Goal: Find contact information: Find contact information

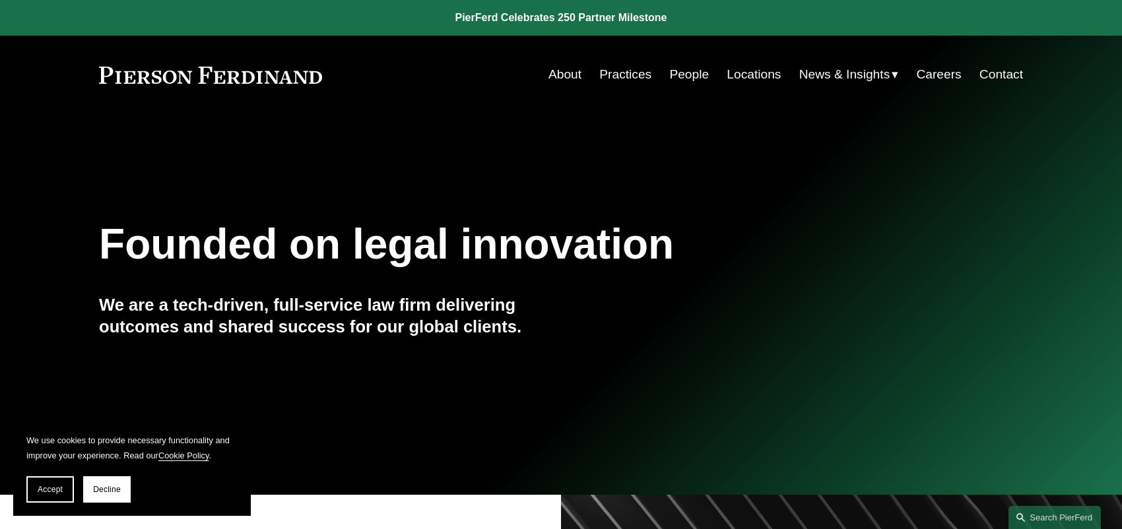
click at [752, 69] on link "Locations" at bounding box center [753, 74] width 54 height 25
click at [682, 73] on link "People" at bounding box center [689, 74] width 40 height 25
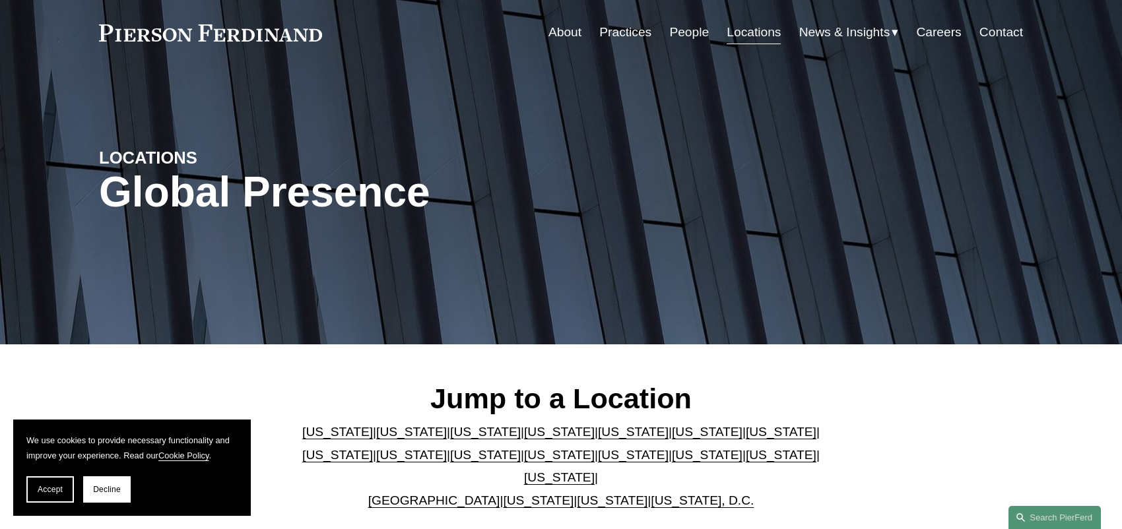
scroll to position [66, 0]
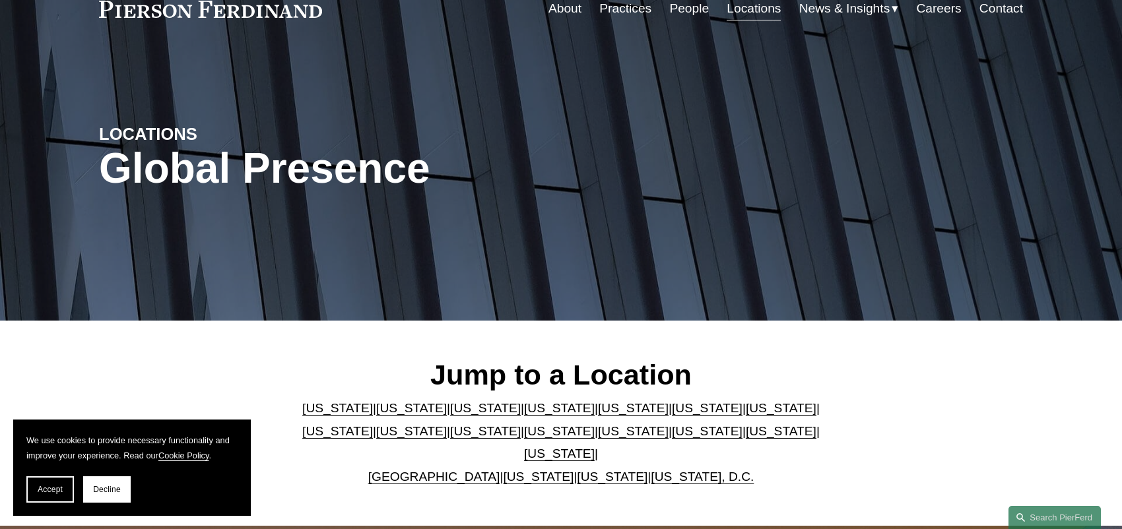
click at [746, 432] on link "Pennsylvania" at bounding box center [781, 431] width 71 height 14
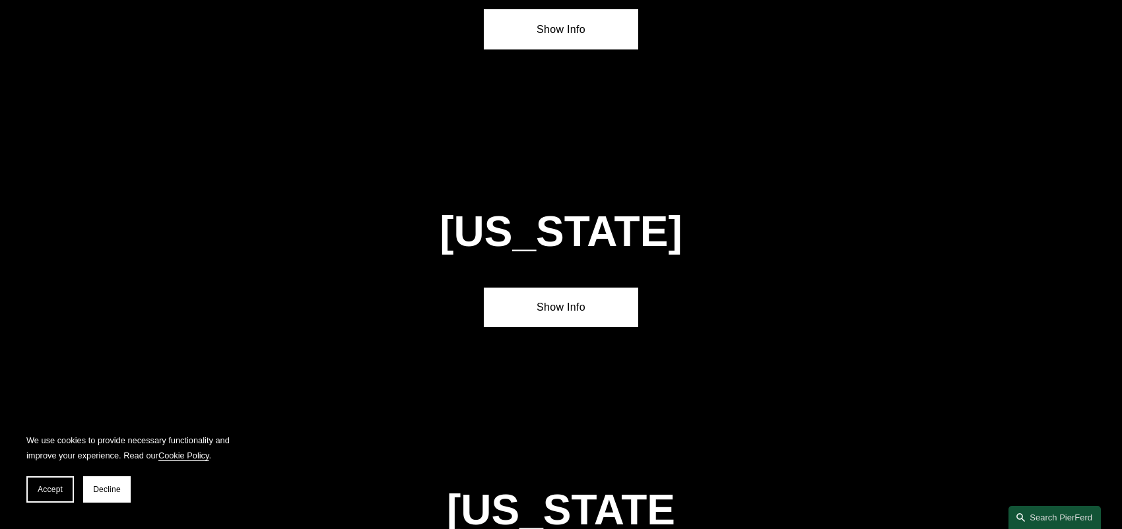
scroll to position [4195, 0]
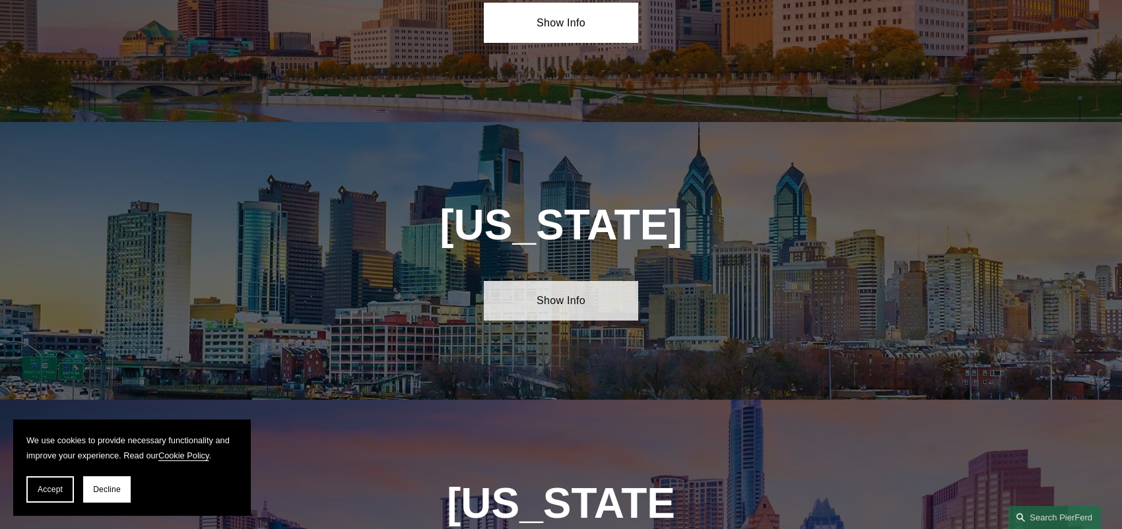
drag, startPoint x: 574, startPoint y: 179, endPoint x: 404, endPoint y: 202, distance: 171.7
click at [573, 281] on link "Show Info" at bounding box center [561, 301] width 154 height 40
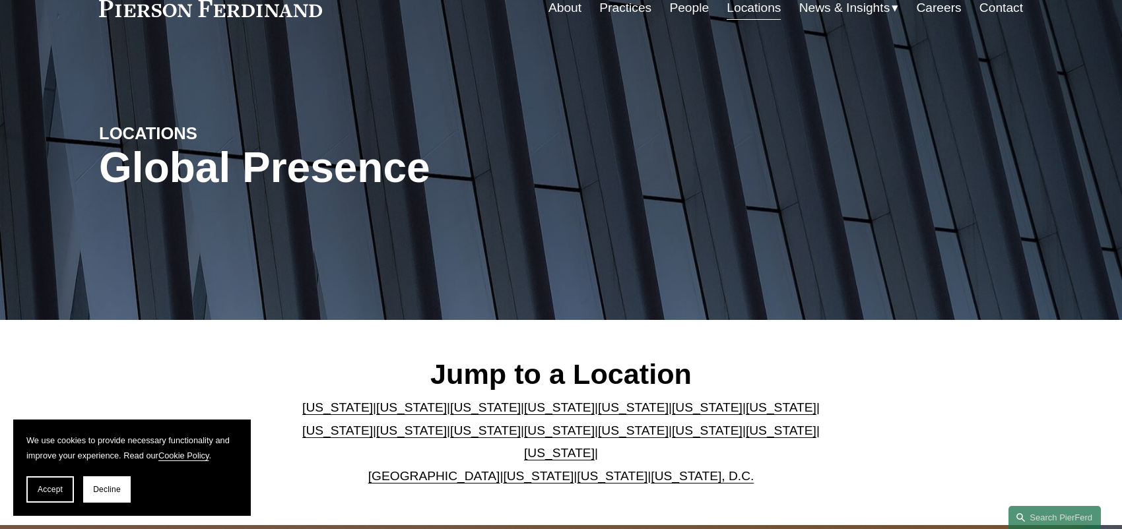
scroll to position [66, 0]
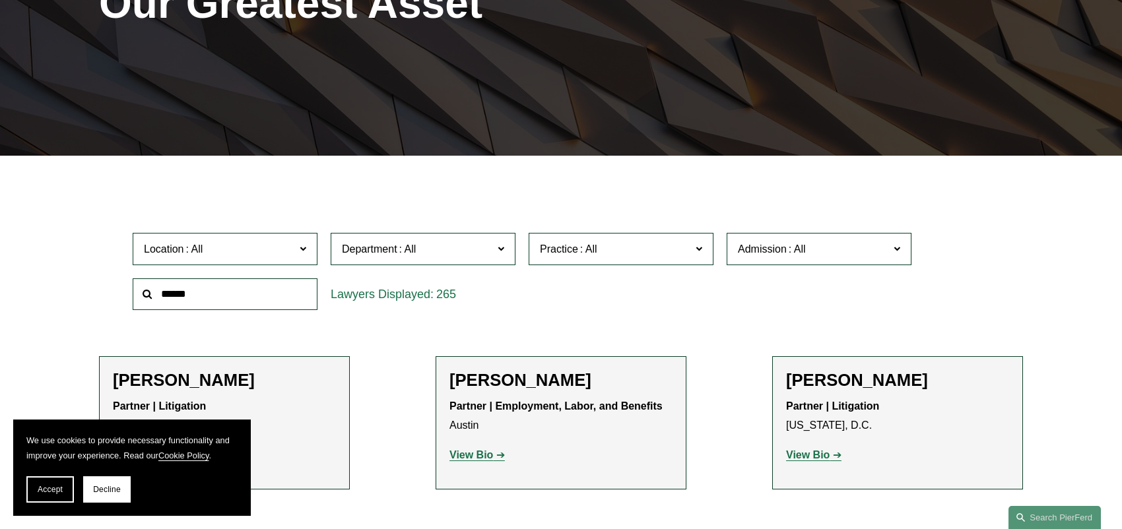
scroll to position [264, 0]
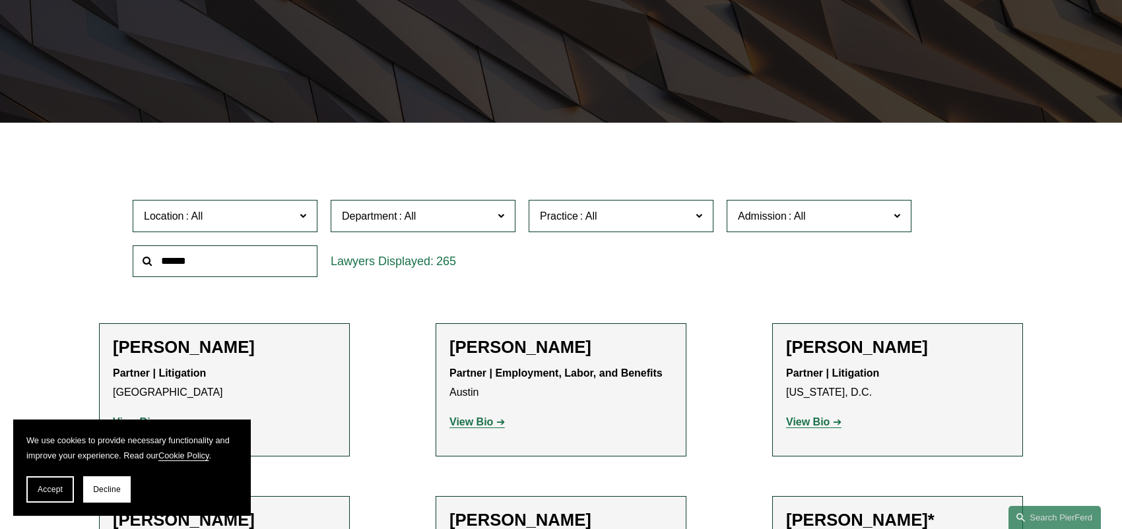
click at [207, 255] on input "text" at bounding box center [225, 261] width 185 height 32
type input "*********"
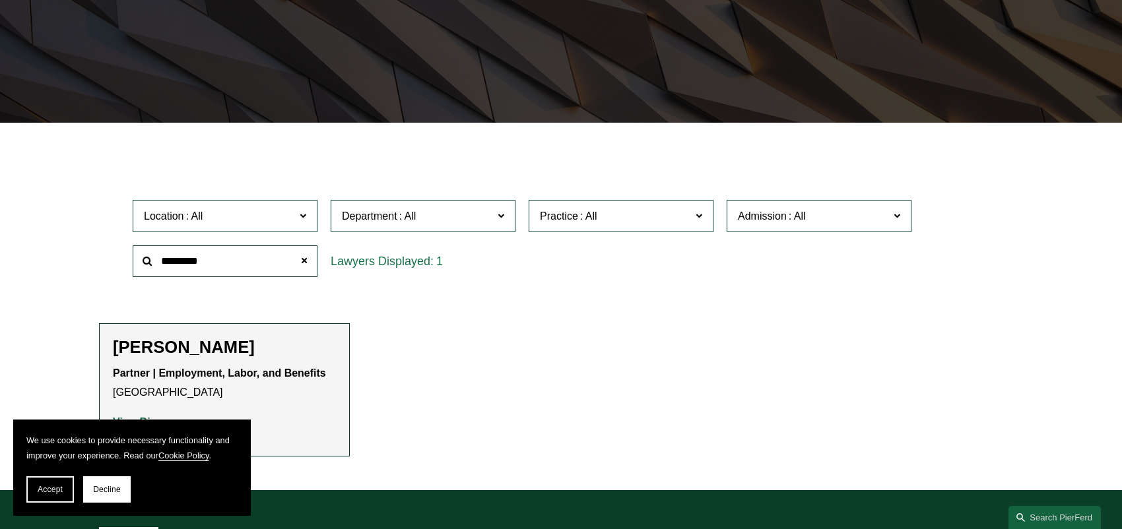
drag, startPoint x: 243, startPoint y: 348, endPoint x: 291, endPoint y: 391, distance: 64.0
click at [243, 349] on h2 "Sidney R. Steinberg" at bounding box center [224, 347] width 223 height 20
click at [312, 404] on div "Partner | Employment, Labor, and Benefits Philadelphia View Bio Location: Phila…" at bounding box center [224, 397] width 223 height 67
click at [40, 494] on button "Accept" at bounding box center [50, 489] width 48 height 26
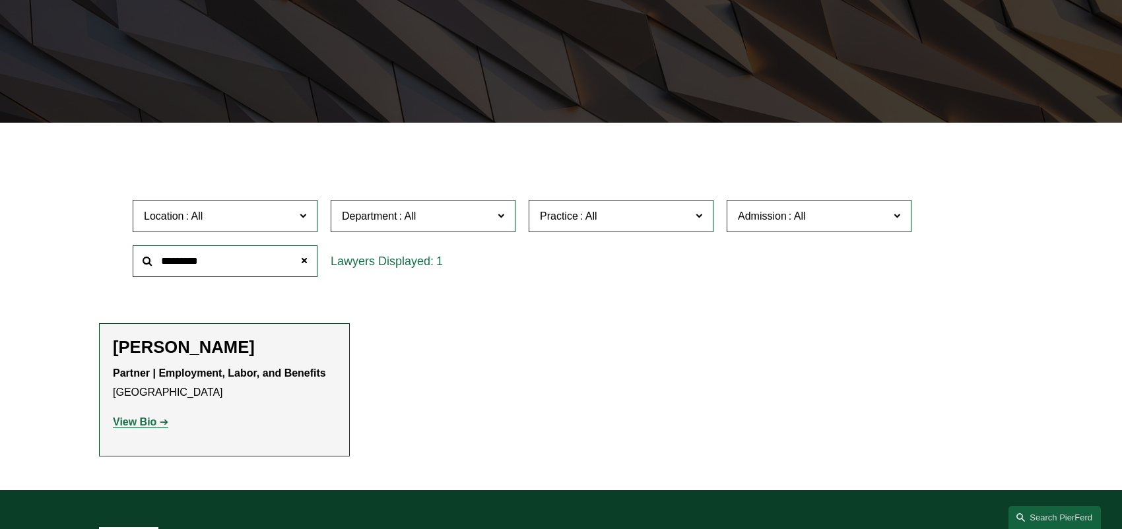
click at [148, 426] on strong "View Bio" at bounding box center [135, 421] width 44 height 11
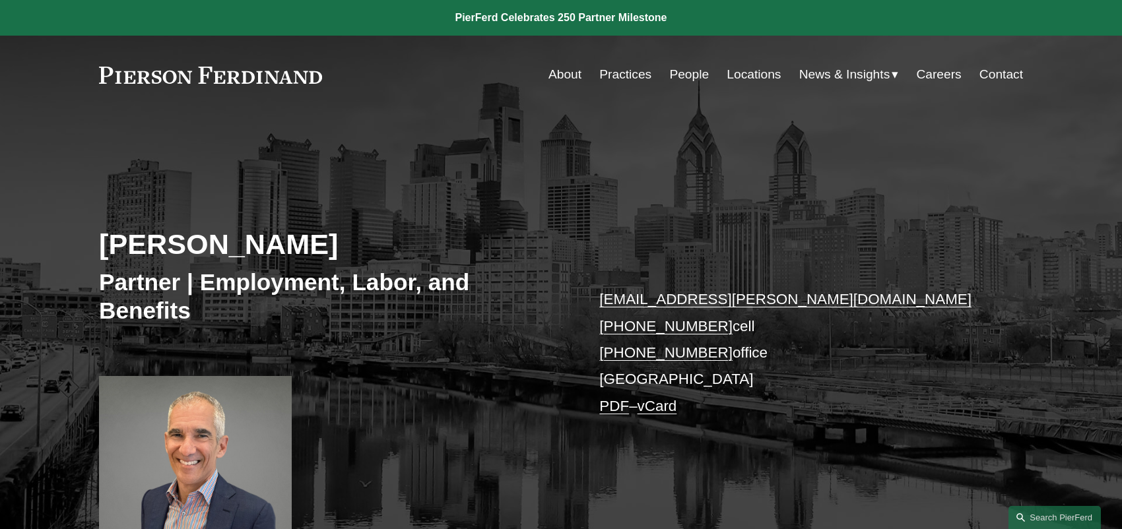
scroll to position [66, 0]
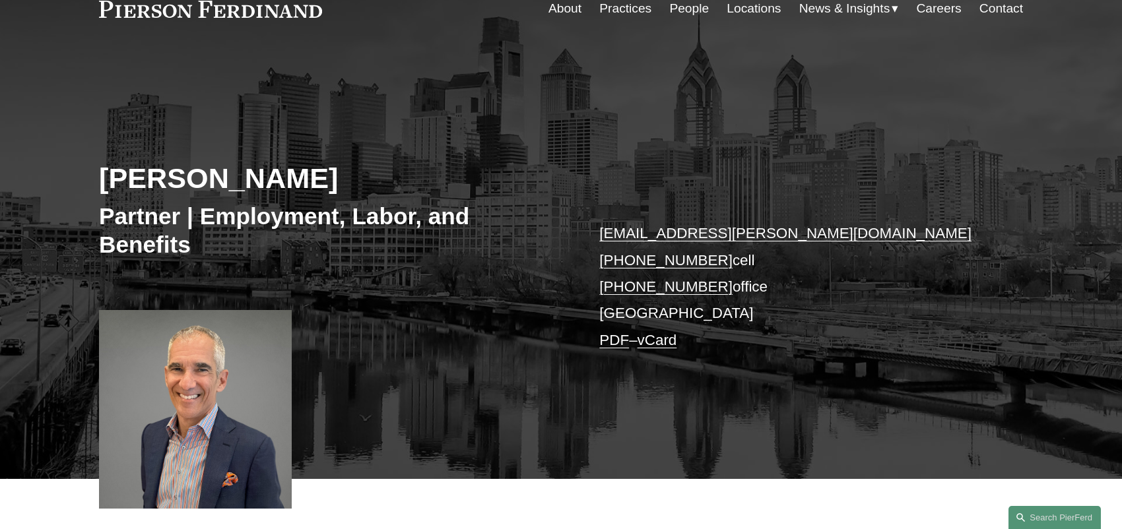
click at [676, 337] on link "vCard" at bounding box center [657, 340] width 40 height 16
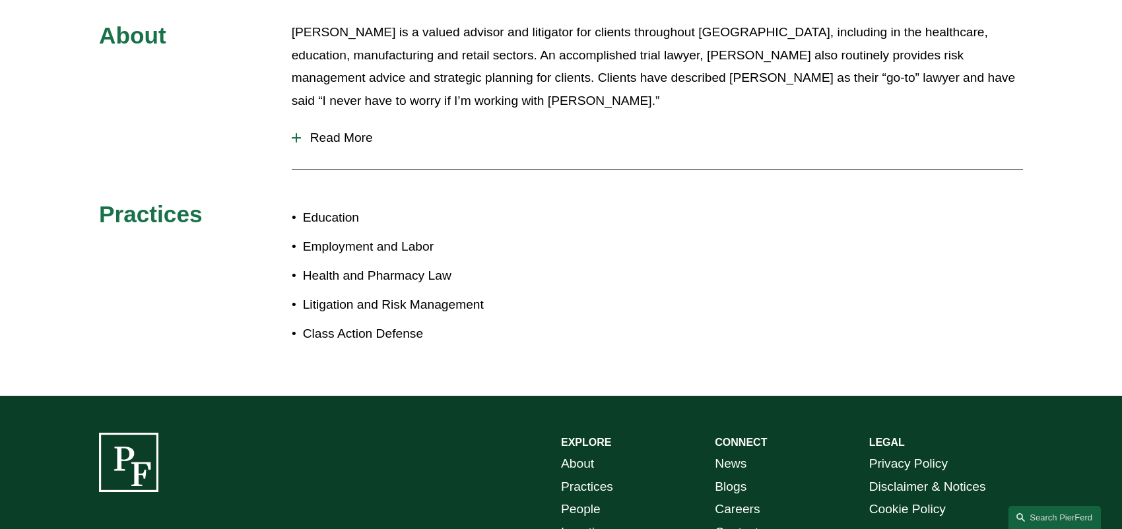
scroll to position [820, 0]
